Goal: Communication & Community: Answer question/provide support

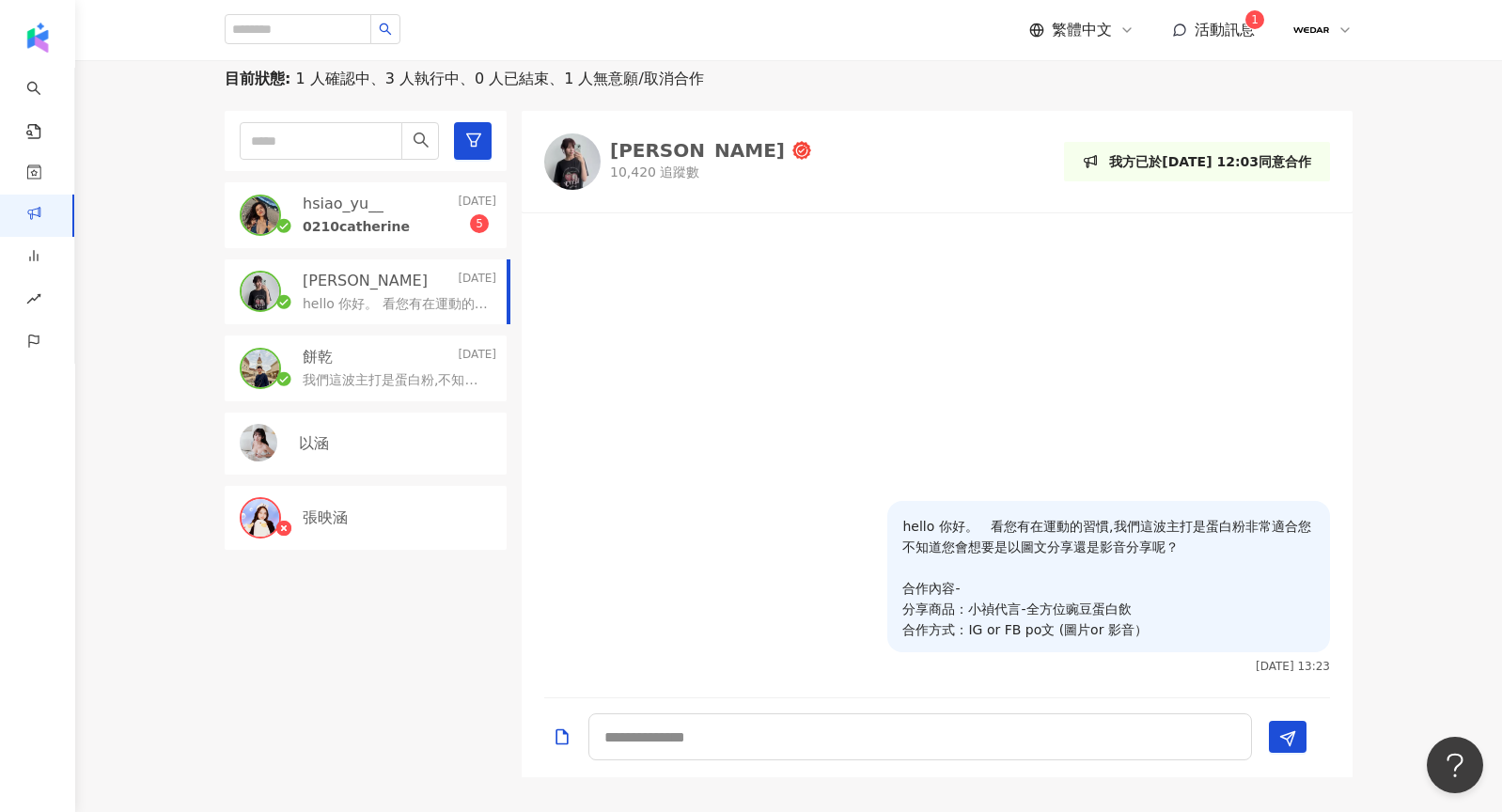
click at [364, 194] on p "hsiao_yu__" at bounding box center [344, 204] width 81 height 21
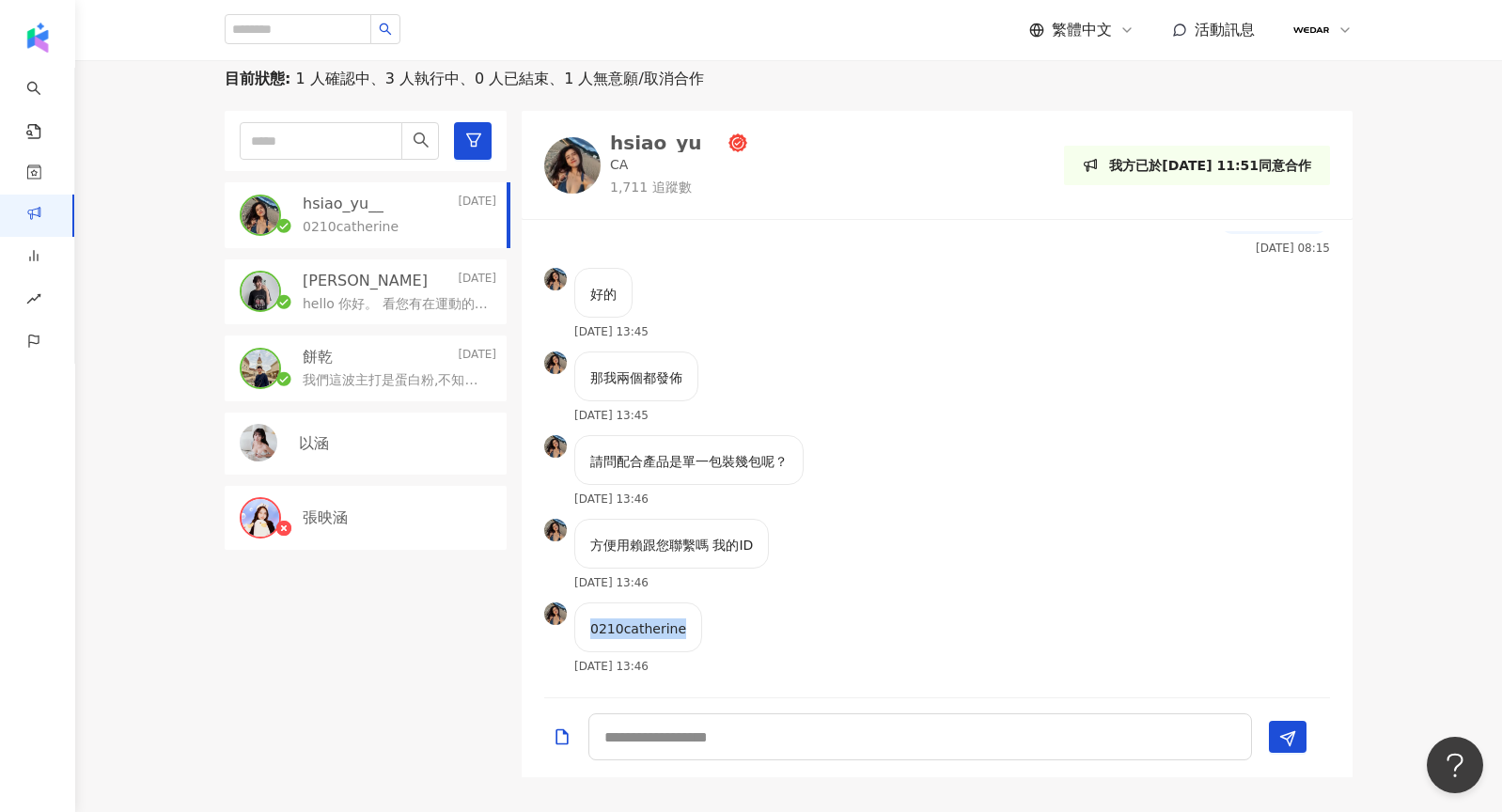
drag, startPoint x: 590, startPoint y: 607, endPoint x: 708, endPoint y: 607, distance: 118.0
click at [708, 607] on div "0210catherine [DATE] 13:46" at bounding box center [937, 644] width 831 height 84
copy p "0210catherine"
click at [758, 714] on textarea at bounding box center [920, 737] width 663 height 47
type textarea "**"
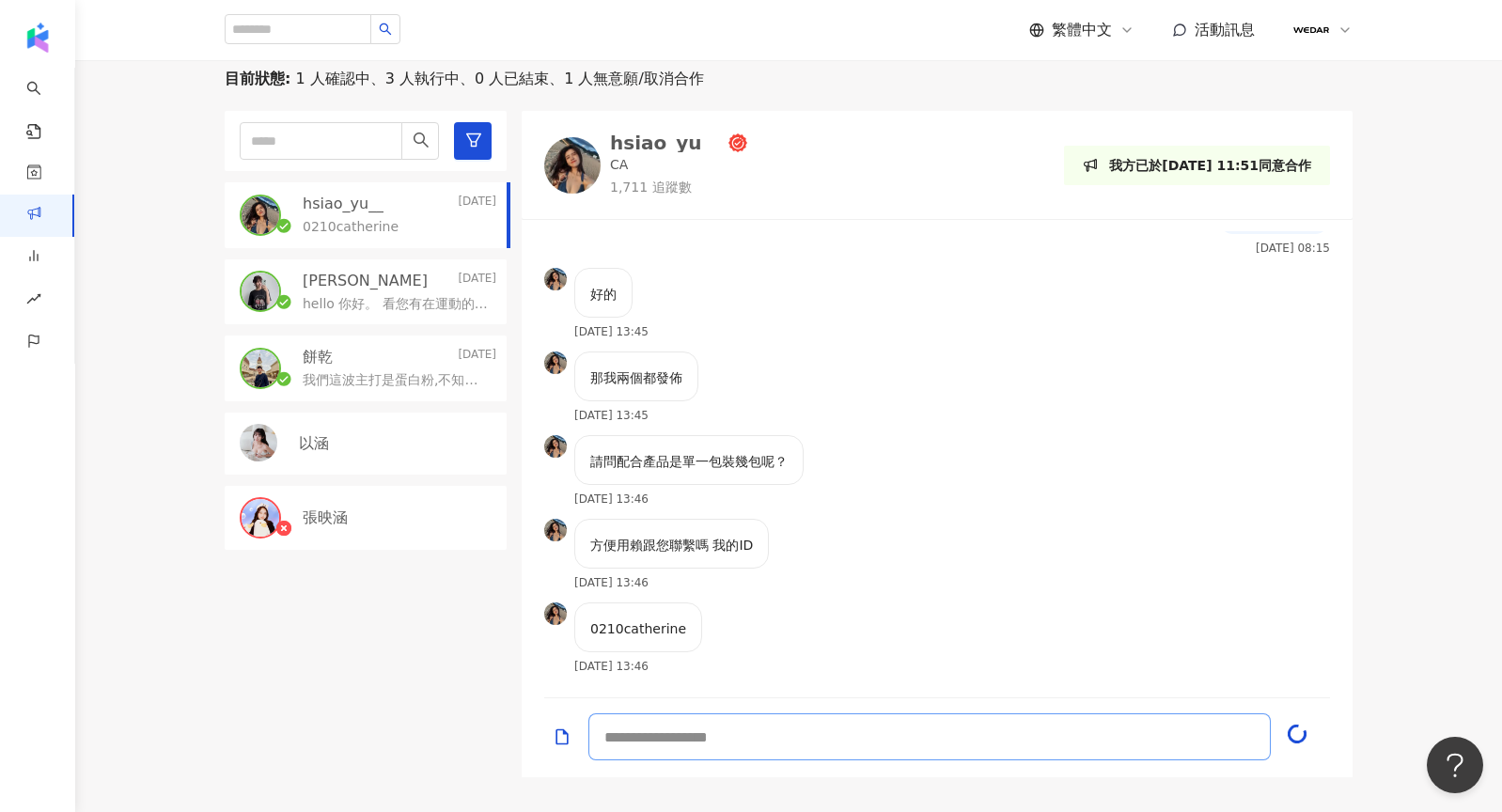
scroll to position [784, 0]
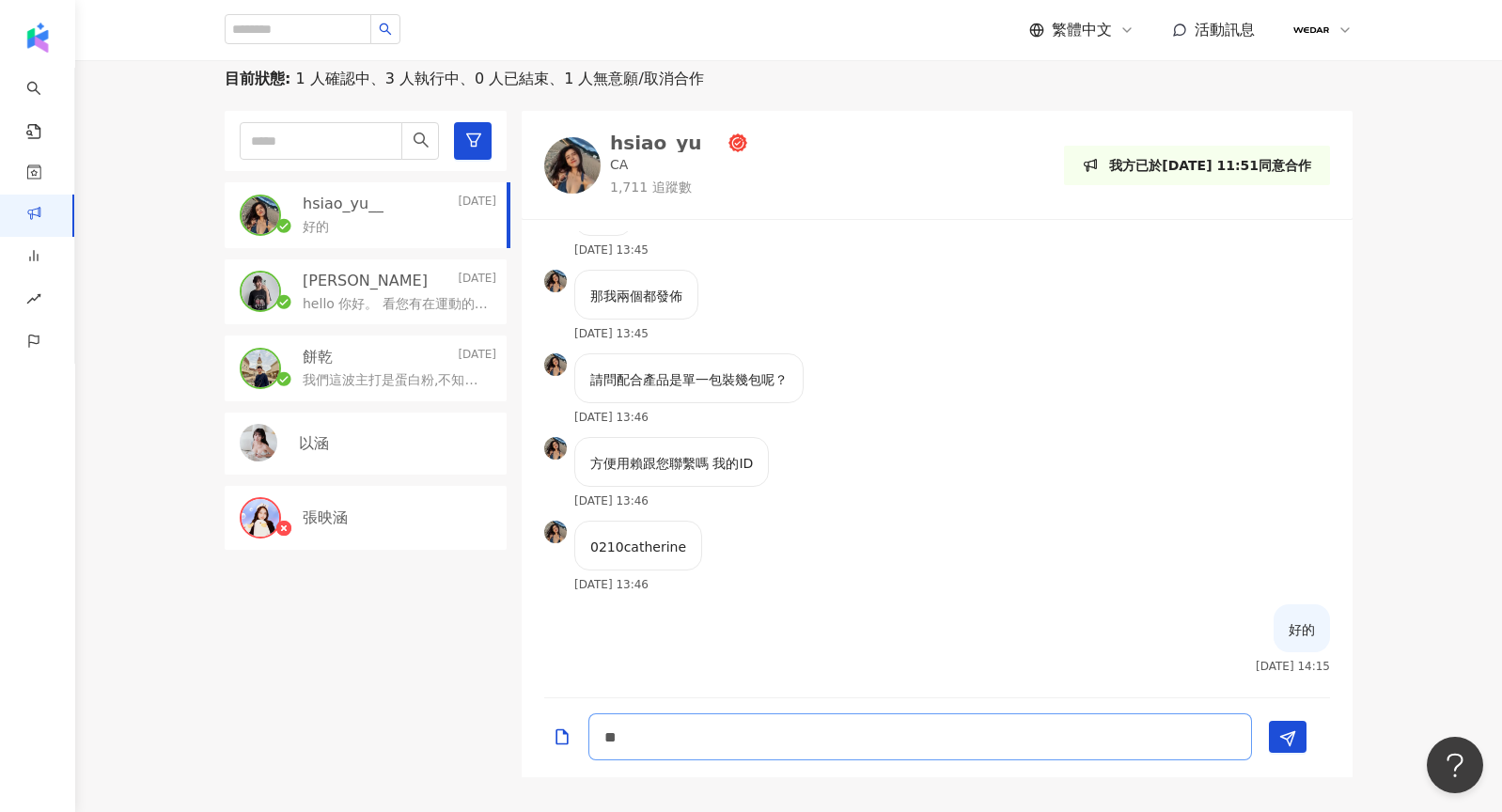
type textarea "*"
type textarea "******"
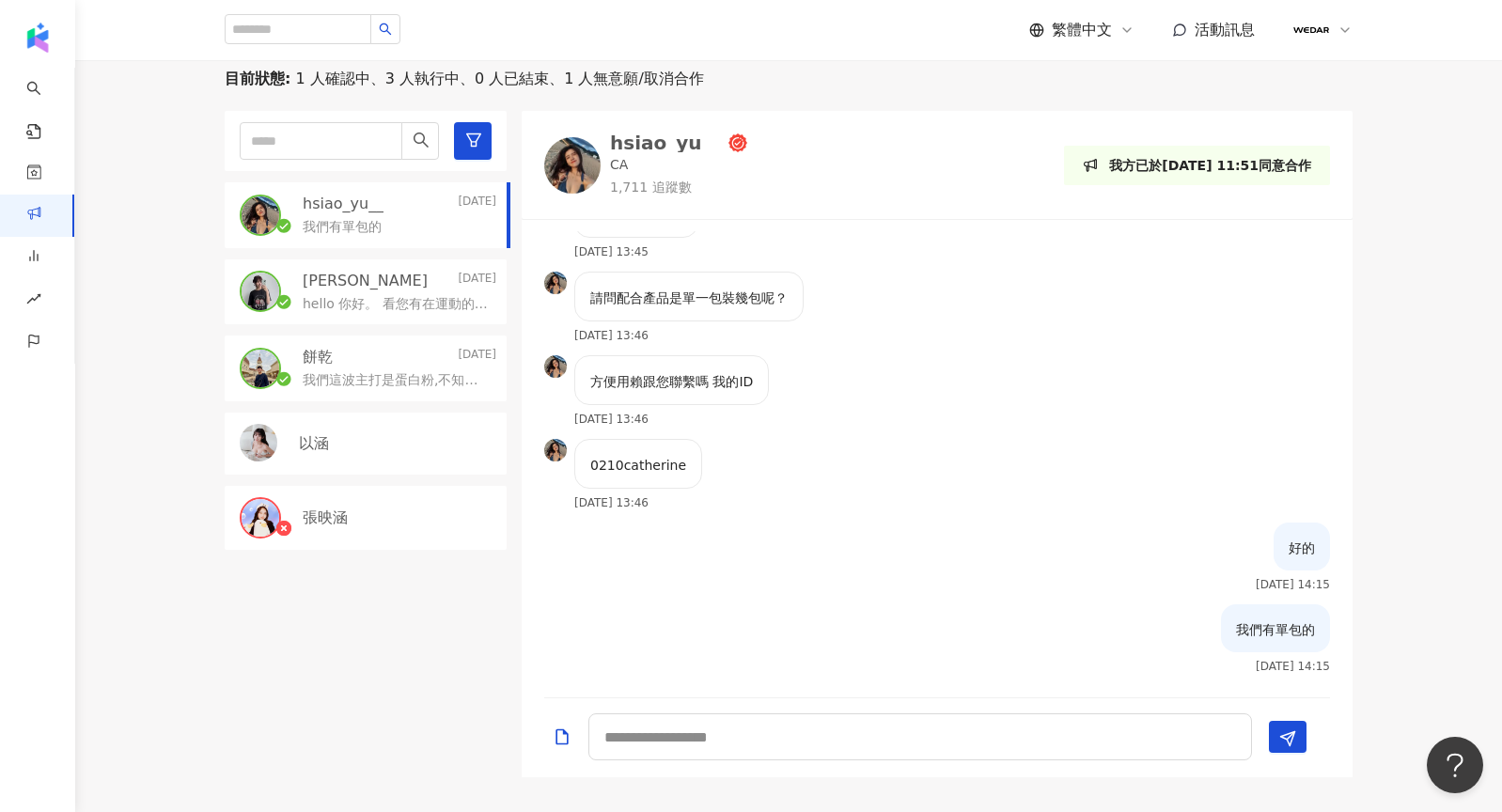
click at [620, 455] on p "0210catherine" at bounding box center [638, 465] width 95 height 21
drag, startPoint x: 586, startPoint y: 441, endPoint x: 718, endPoint y: 448, distance: 132.2
click at [718, 448] on div "0210catherine [DATE] 13:46" at bounding box center [937, 480] width 831 height 84
copy p "0210catherine"
click at [407, 295] on p "hello 你好。 看您有在運動的習慣,我們這波主打是蛋白粉非常適合您 不知道您會想要是以圖文分享還是影音分享呢？ 合作內容- 分享商品：小禎代言-全方位豌豆…" at bounding box center [396, 304] width 186 height 19
